Goal: Transaction & Acquisition: Purchase product/service

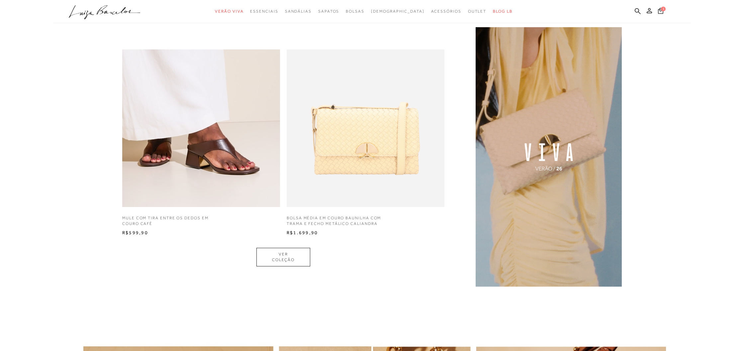
scroll to position [541, 0]
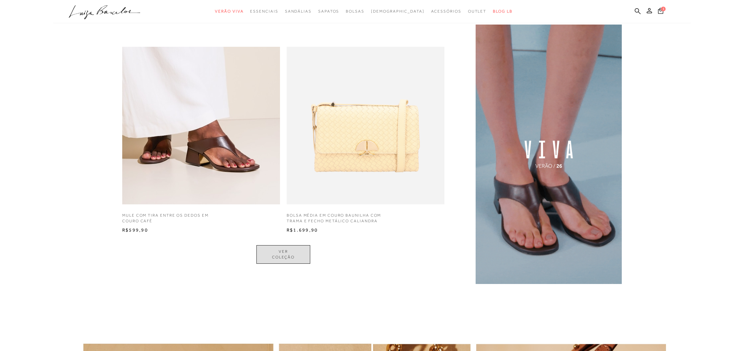
click at [275, 255] on link "VER COLEÇÃO" at bounding box center [283, 254] width 54 height 19
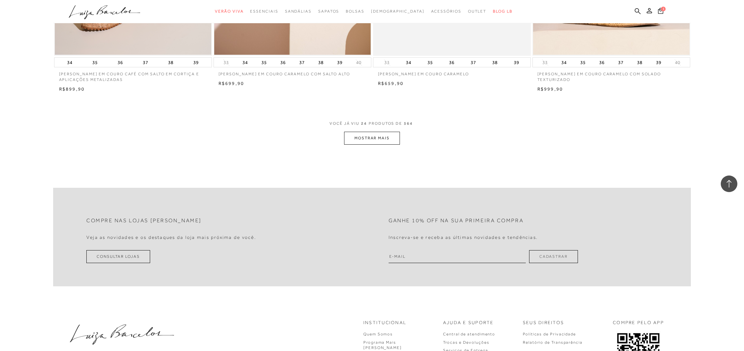
scroll to position [1611, 0]
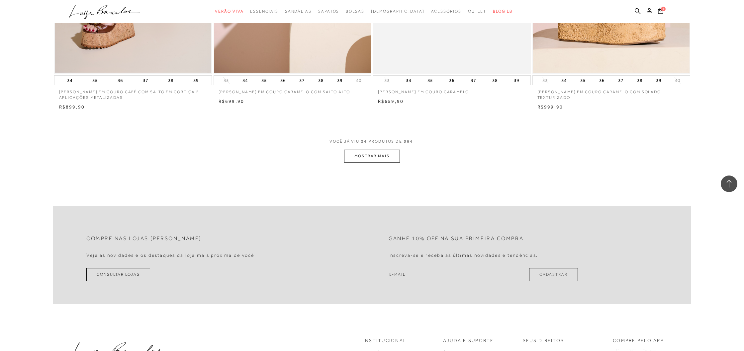
click at [375, 157] on button "MOSTRAR MAIS" at bounding box center [372, 156] width 56 height 13
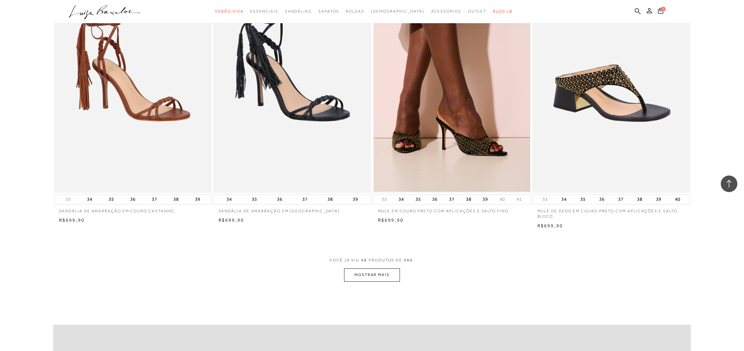
scroll to position [3160, 0]
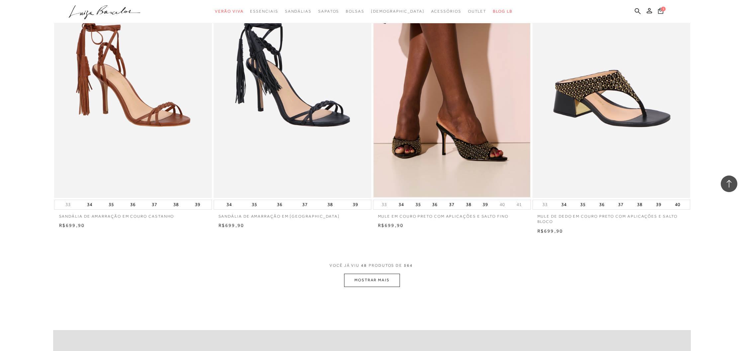
click at [374, 278] on button "MOSTRAR MAIS" at bounding box center [372, 280] width 56 height 13
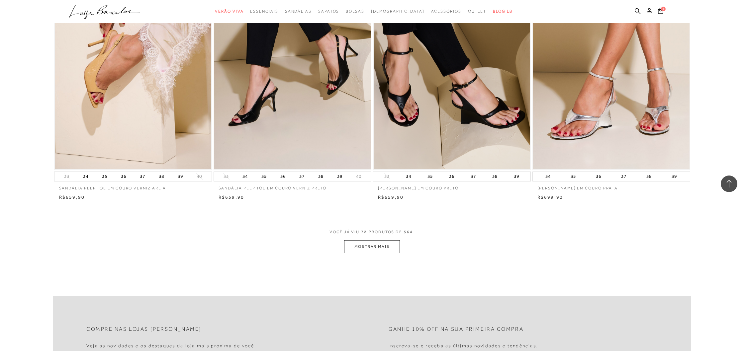
scroll to position [4884, 0]
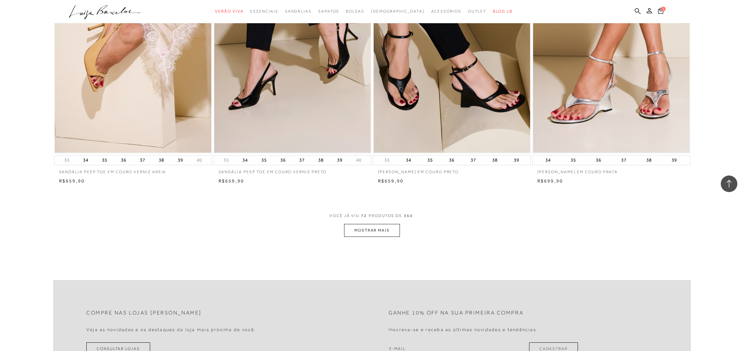
click at [374, 230] on button "MOSTRAR MAIS" at bounding box center [372, 230] width 56 height 13
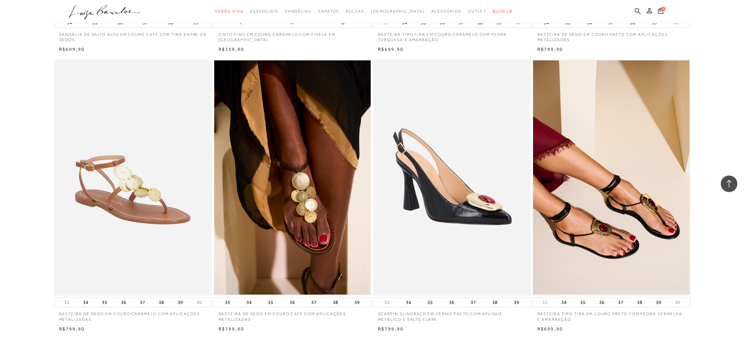
scroll to position [6546, 0]
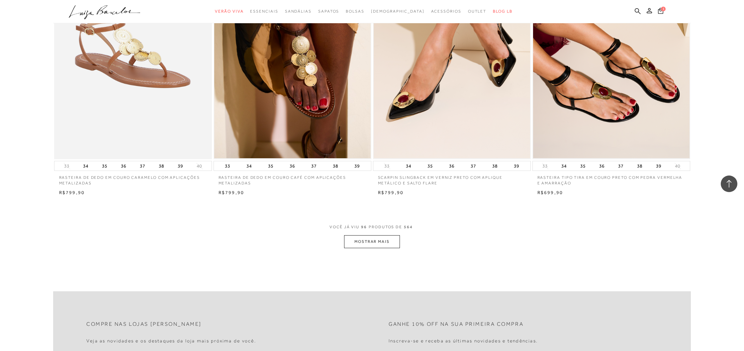
click at [369, 240] on button "MOSTRAR MAIS" at bounding box center [372, 241] width 56 height 13
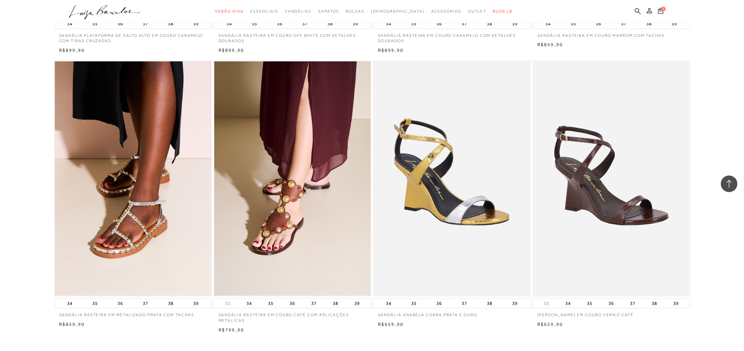
scroll to position [8173, 0]
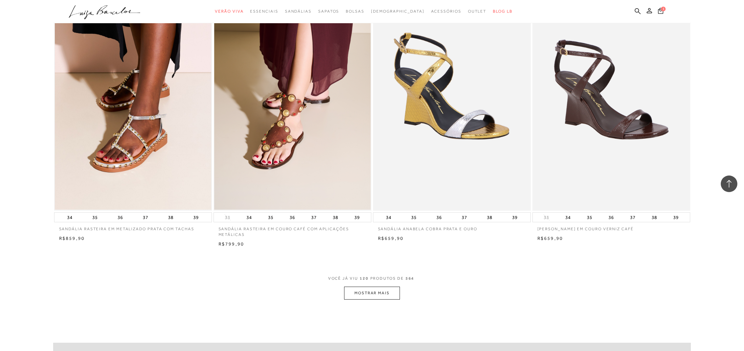
click at [378, 294] on button "MOSTRAR MAIS" at bounding box center [372, 293] width 56 height 13
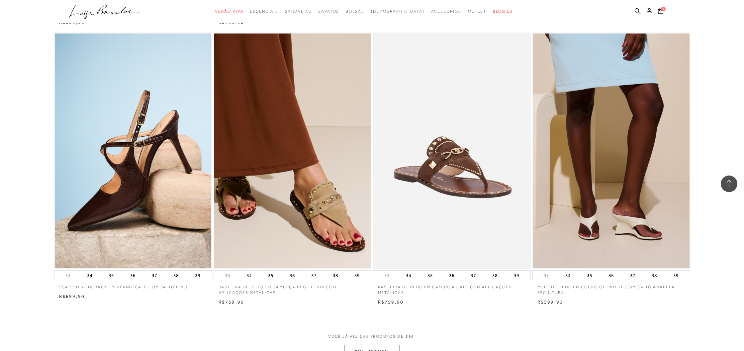
scroll to position [9812, 0]
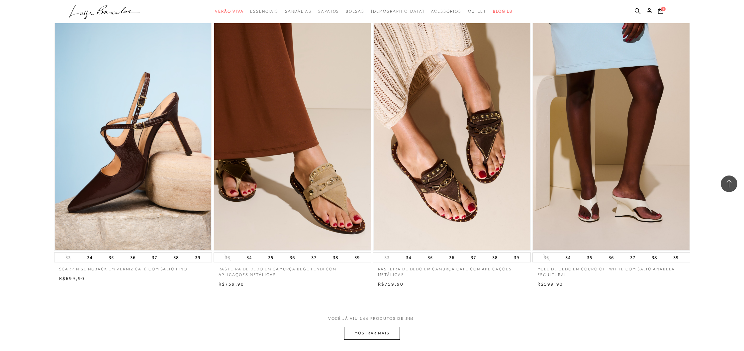
click at [371, 334] on button "MOSTRAR MAIS" at bounding box center [372, 333] width 56 height 13
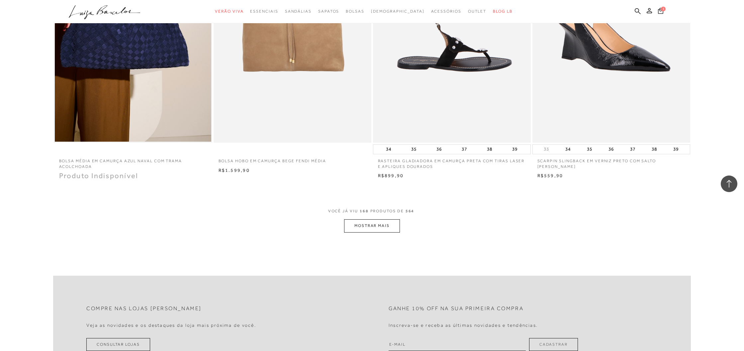
scroll to position [11594, 0]
